Goal: Navigation & Orientation: Find specific page/section

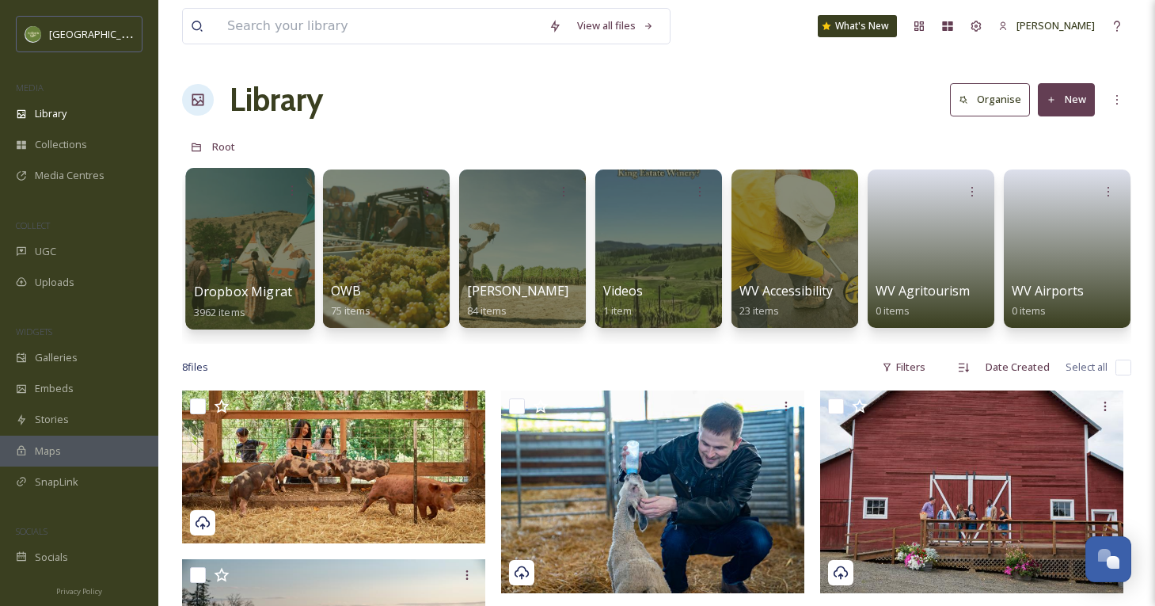
click at [269, 252] on div at bounding box center [249, 248] width 129 height 161
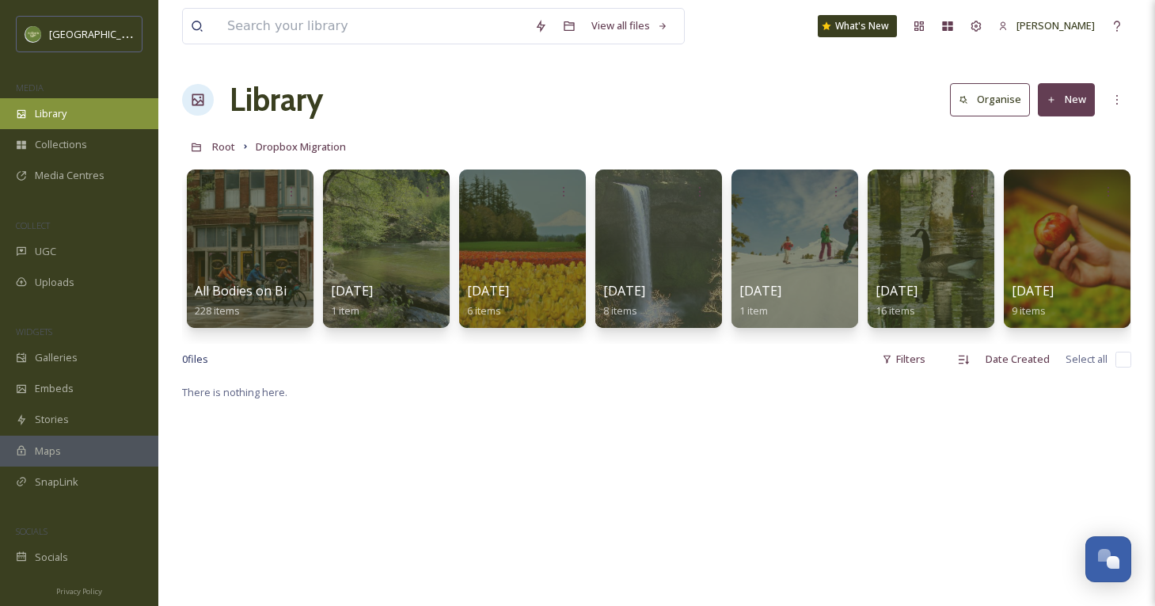
click at [111, 115] on div "Library" at bounding box center [79, 113] width 158 height 31
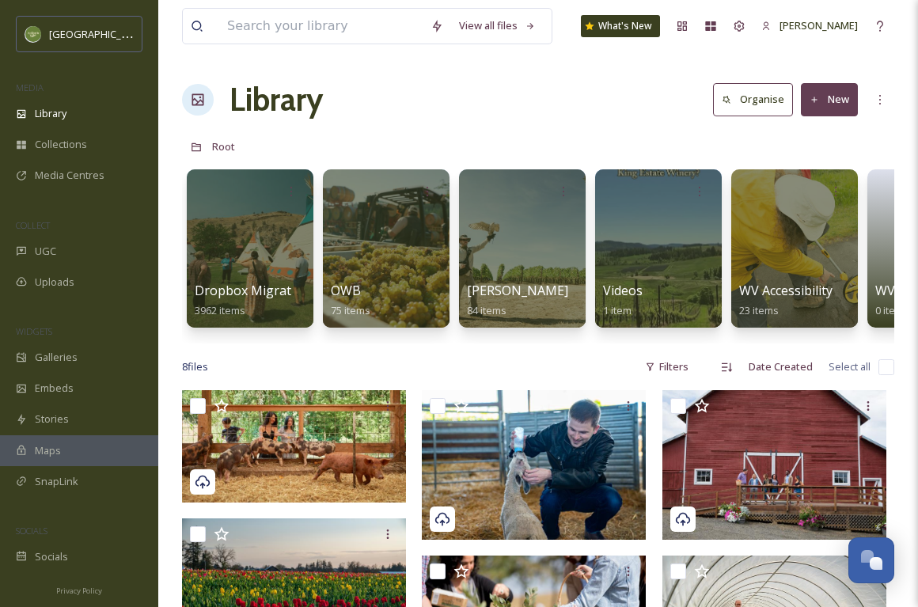
scroll to position [104, 0]
